Goal: Check status

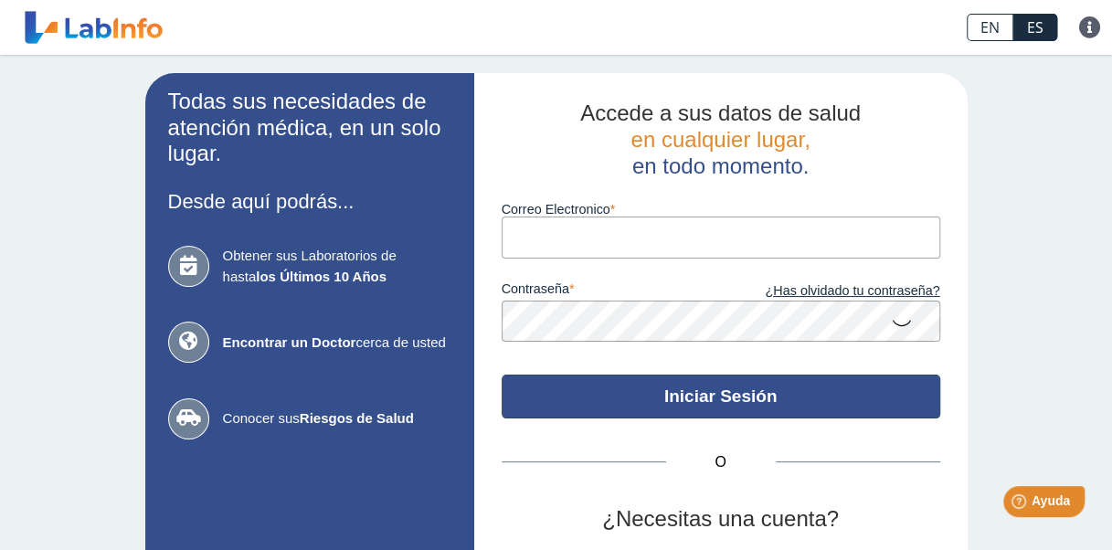
type input "[PERSON_NAME][EMAIL_ADDRESS][DOMAIN_NAME]"
click at [745, 392] on button "Iniciar Sesión" at bounding box center [720, 397] width 438 height 44
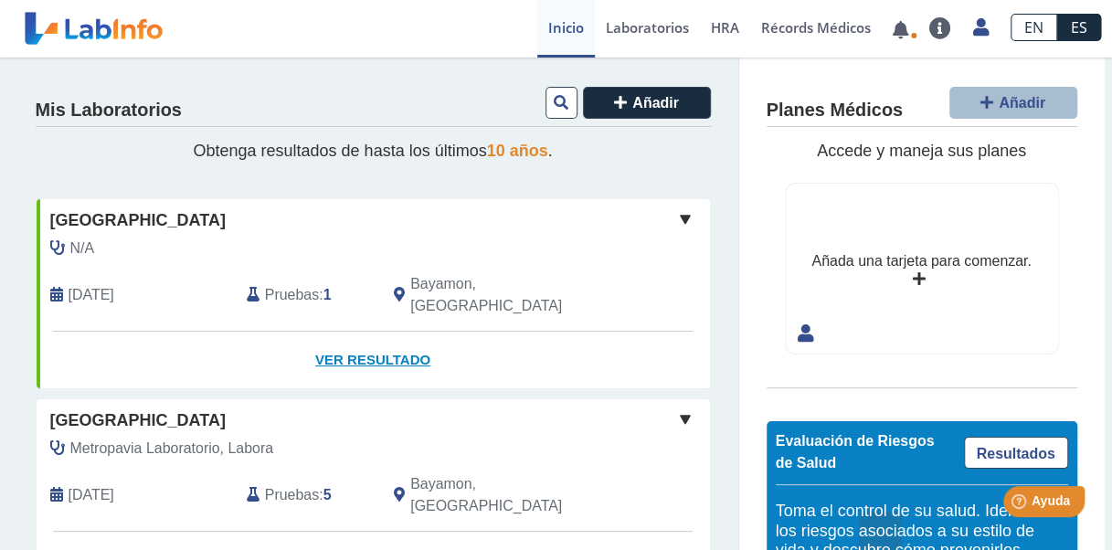
click at [342, 335] on link "Ver Resultado" at bounding box center [373, 361] width 673 height 58
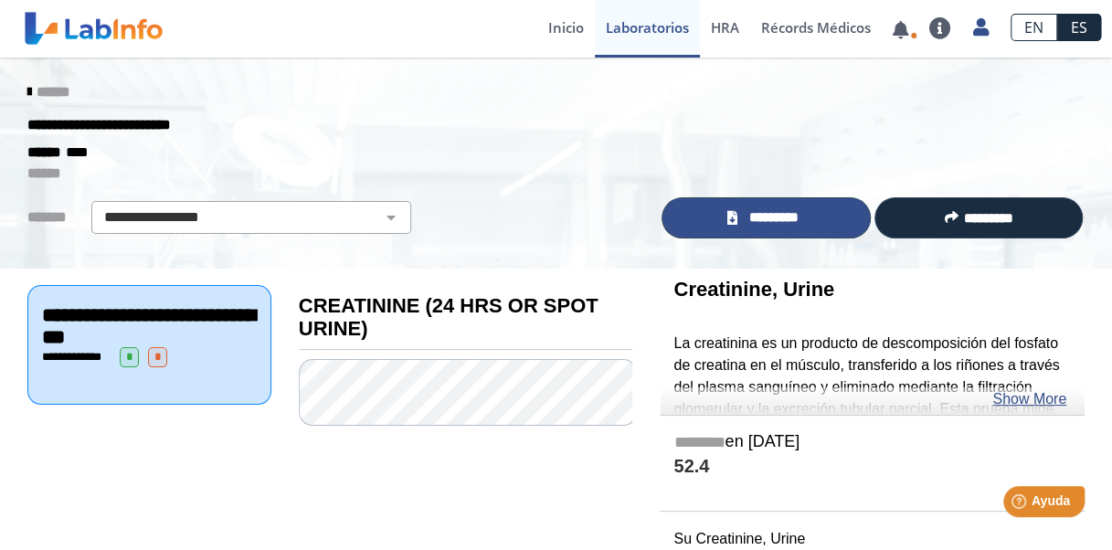
click at [798, 216] on span "*********" at bounding box center [774, 217] width 63 height 21
